Goal: Information Seeking & Learning: Find specific fact

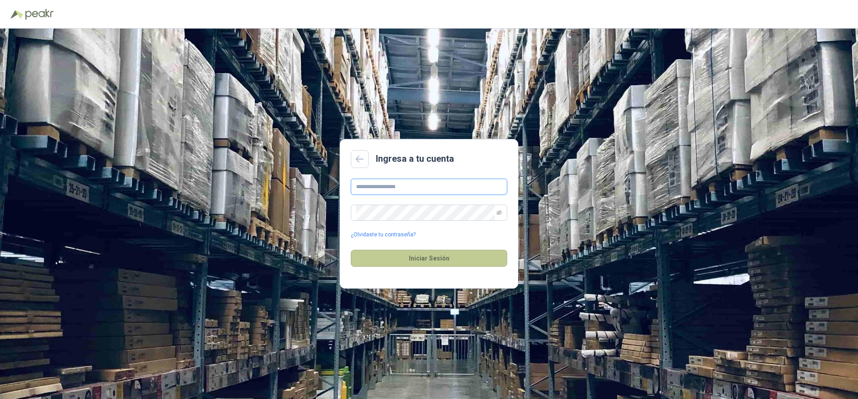
type input "**********"
click at [445, 261] on button "Iniciar Sesión" at bounding box center [429, 258] width 156 height 17
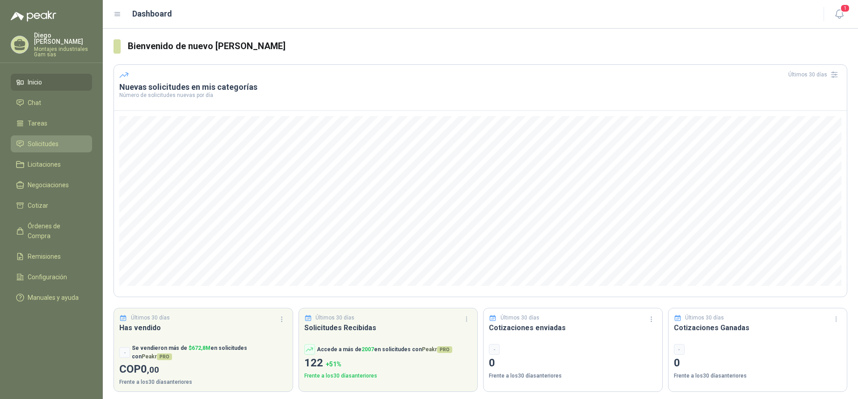
click at [44, 139] on span "Solicitudes" at bounding box center [43, 144] width 31 height 10
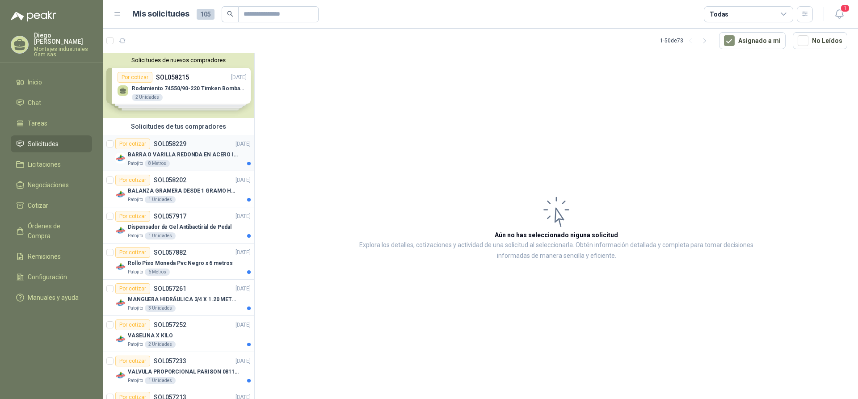
click at [207, 153] on p "BARRA O VARILLA REDONDA EN ACERO INOXIDABLE DE 2" O 50 MM" at bounding box center [183, 155] width 111 height 8
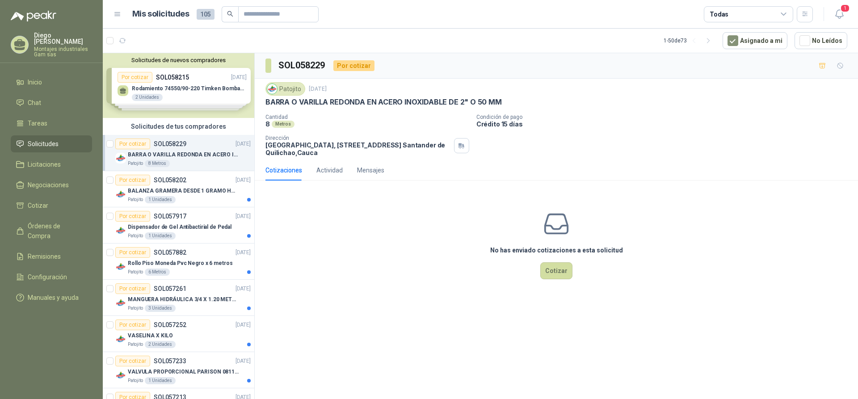
click at [348, 258] on div "No has enviado cotizaciones a esta solicitud Cotizar" at bounding box center [556, 245] width 603 height 114
drag, startPoint x: 268, startPoint y: 102, endPoint x: 498, endPoint y: 102, distance: 230.5
click at [498, 102] on p "BARRA O VARILLA REDONDA EN ACERO INOXIDABLE DE 2" O 50 MM" at bounding box center [383, 101] width 236 height 9
click at [397, 219] on div "No has enviado cotizaciones a esta solicitud Cotizar" at bounding box center [556, 245] width 603 height 114
click at [356, 234] on div "No has enviado cotizaciones a esta solicitud Cotizar" at bounding box center [556, 245] width 603 height 114
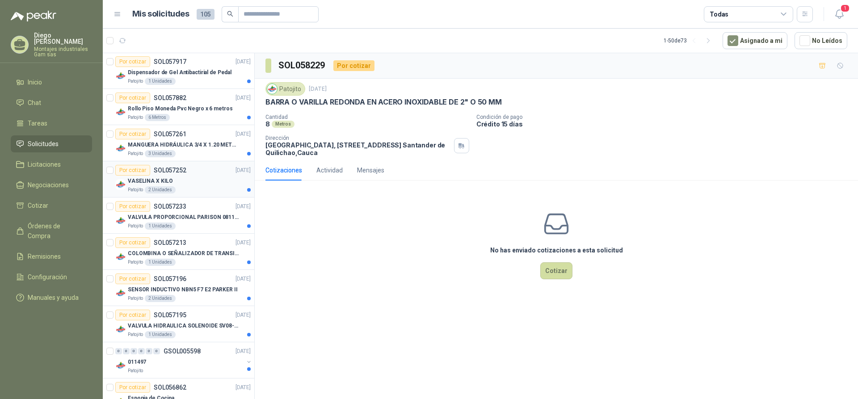
scroll to position [179, 0]
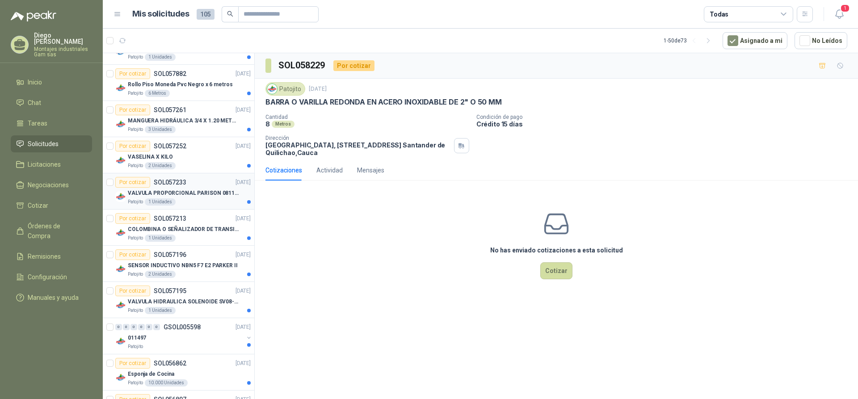
click at [197, 192] on p "VALVULA PROPORCIONAL PARISON 0811404612 / 4WRPEH6C4 REXROTH" at bounding box center [183, 193] width 111 height 8
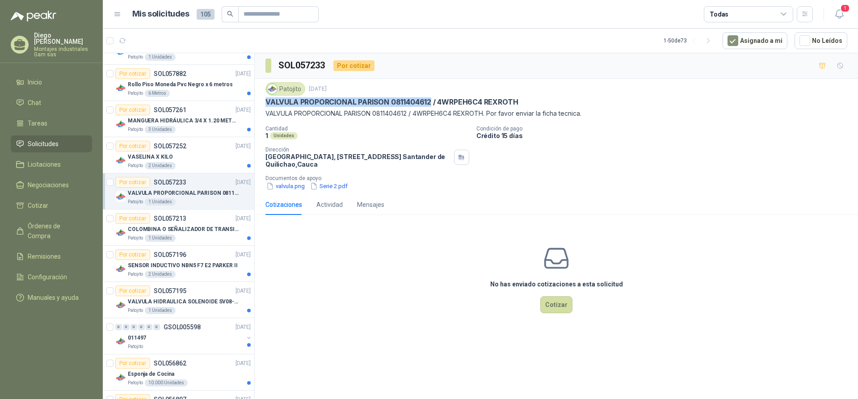
drag, startPoint x: 266, startPoint y: 101, endPoint x: 433, endPoint y: 103, distance: 167.0
click at [433, 103] on p "VALVULA PROPORCIONAL PARISON 0811404612 / 4WRPEH6C4 REXROTH" at bounding box center [391, 101] width 252 height 9
copy p "VALVULA PROPORCIONAL PARISON 0811404612"
